Goal: Complete application form

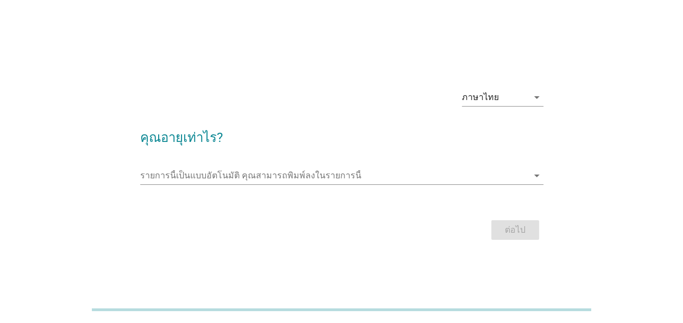
click at [234, 189] on div at bounding box center [341, 192] width 403 height 7
click at [234, 176] on input "รายการนี้เป็นแบบอัตโนมัติ คุณสามารถพิมพ์ลงในรายการนี้" at bounding box center [334, 175] width 388 height 17
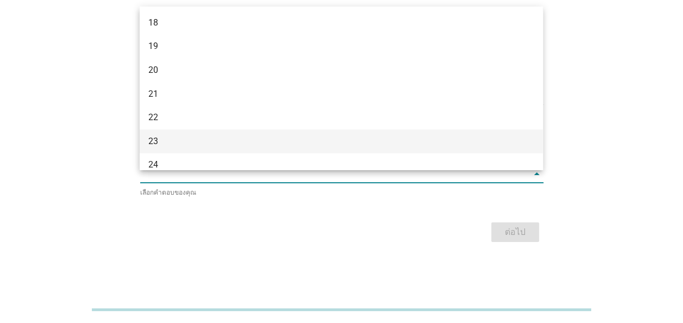
scroll to position [54, 0]
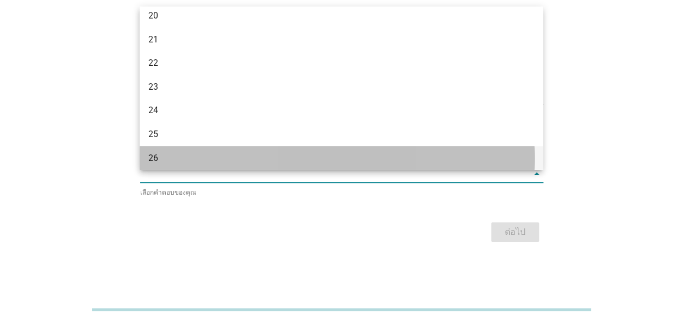
click at [185, 148] on div "26" at bounding box center [341, 158] width 403 height 24
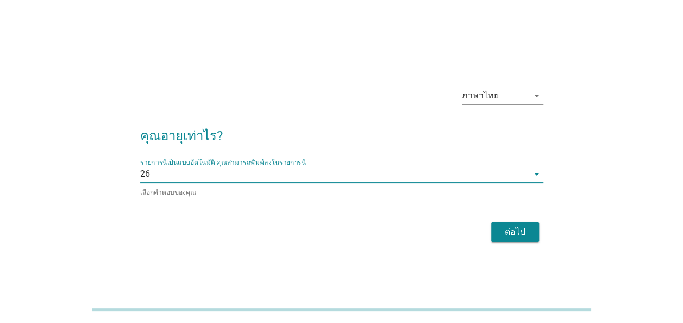
click at [528, 233] on div "ต่อไป" at bounding box center [515, 232] width 30 height 13
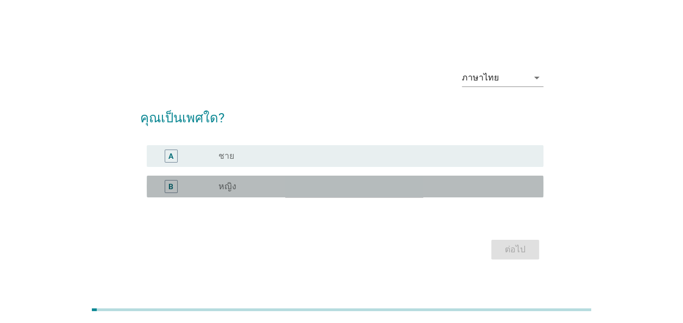
click at [452, 185] on div "radio_button_unchecked หญิง" at bounding box center [372, 186] width 308 height 11
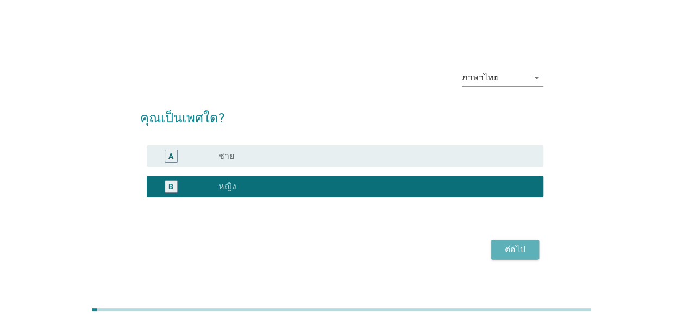
click at [523, 254] on div "ต่อไป" at bounding box center [515, 249] width 30 height 13
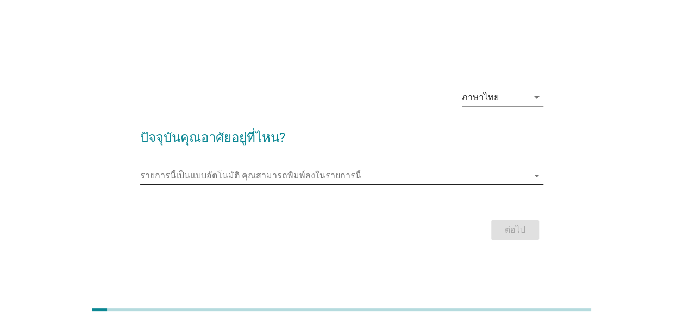
click at [358, 179] on input "รายการนี้เป็นแบบอัตโนมัติ คุณสามารถพิมพ์ลงในรายการนี้" at bounding box center [334, 175] width 388 height 17
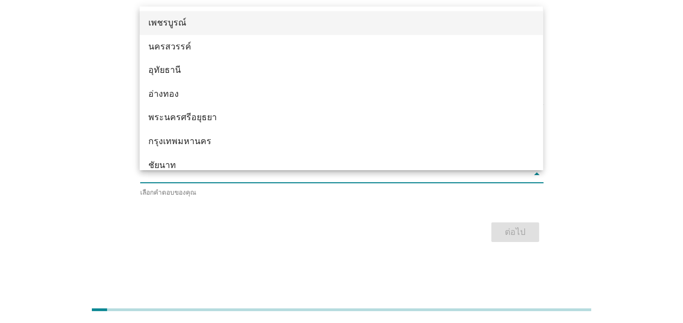
scroll to position [815, 0]
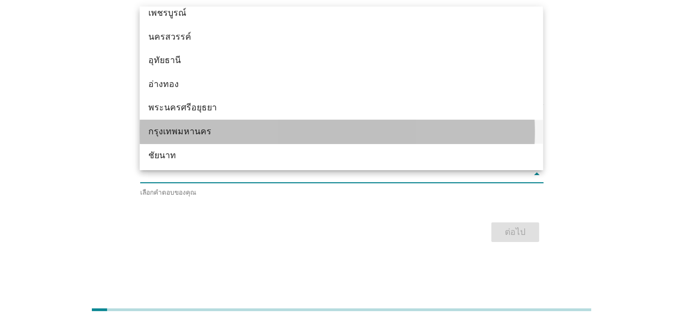
click at [249, 127] on div "กรุงเทพมหานคร" at bounding box center [325, 131] width 354 height 13
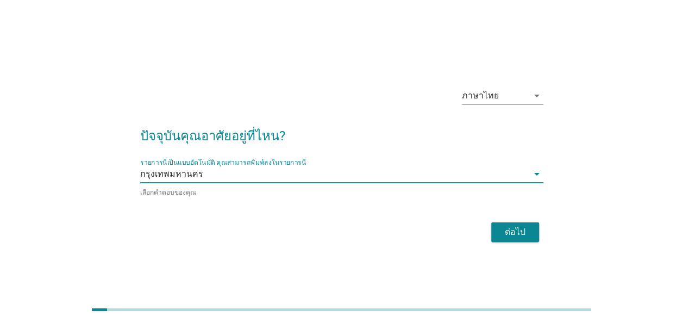
click at [503, 237] on button "ต่อไป" at bounding box center [515, 232] width 48 height 20
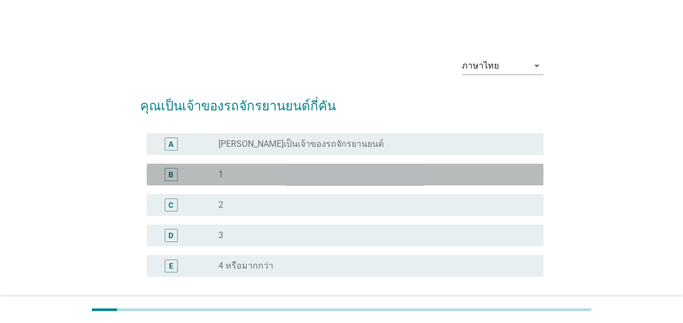
click at [376, 173] on div "radio_button_unchecked 1" at bounding box center [372, 174] width 308 height 11
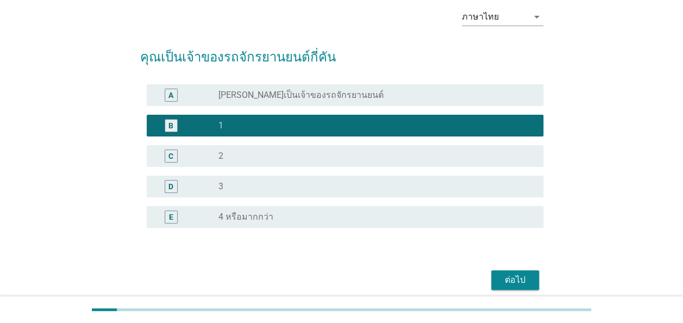
scroll to position [93, 0]
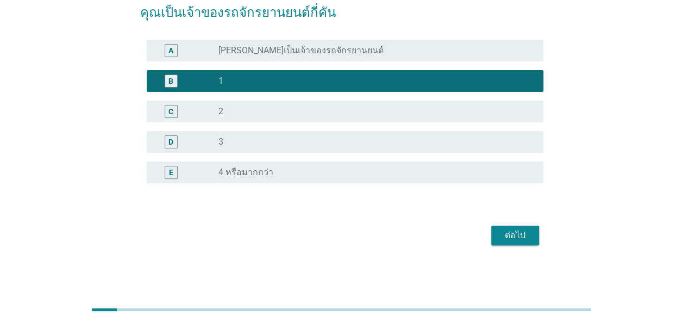
click at [519, 239] on div "ต่อไป" at bounding box center [515, 235] width 30 height 13
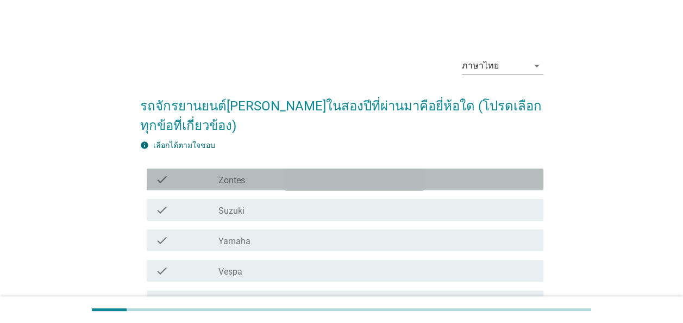
click at [260, 178] on div "check_box_outline_blank Zontes" at bounding box center [376, 179] width 316 height 13
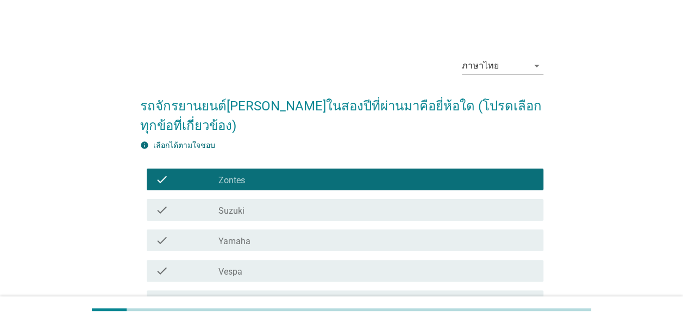
click at [258, 178] on div "check_box_outline_blank Zontes" at bounding box center [376, 179] width 316 height 13
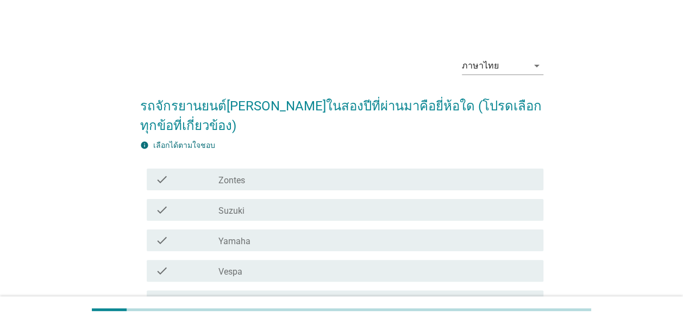
click at [273, 252] on div "check check_box_outline_blank Yamaha" at bounding box center [341, 240] width 403 height 30
click at [278, 246] on div "check_box_outline_blank Yamaha" at bounding box center [376, 240] width 316 height 13
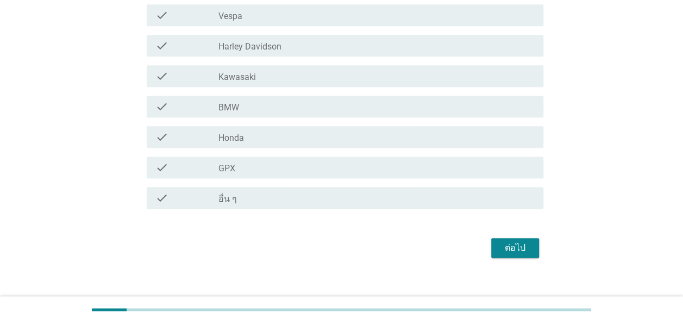
scroll to position [268, 0]
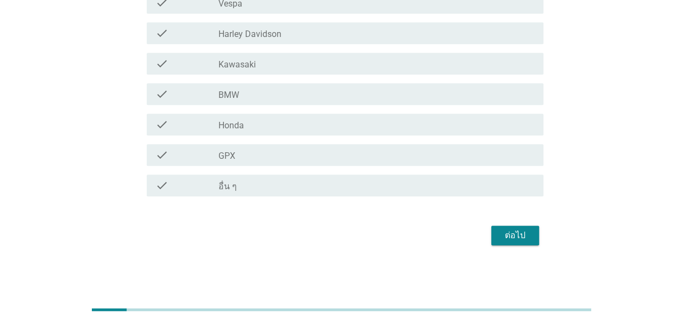
click at [518, 236] on div "ต่อไป" at bounding box center [515, 235] width 30 height 13
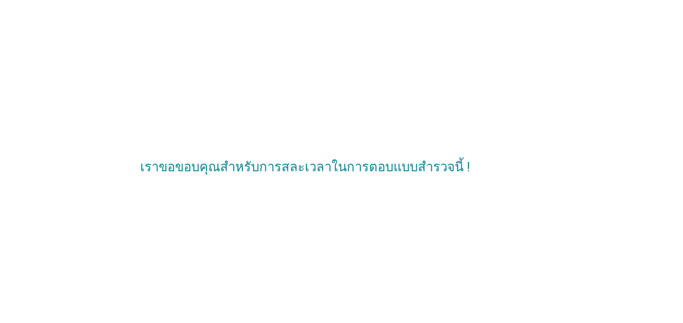
scroll to position [0, 0]
